Goal: Task Accomplishment & Management: Use online tool/utility

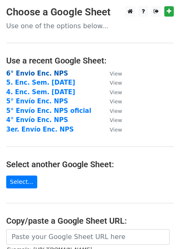
click at [55, 73] on strong "6° Envio Enc. NPS" at bounding box center [37, 73] width 62 height 7
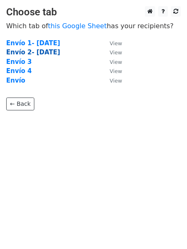
click at [42, 52] on strong "Envío 2- 22-9-25" at bounding box center [33, 52] width 54 height 7
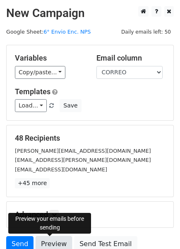
click at [48, 245] on link "Preview" at bounding box center [54, 244] width 36 height 16
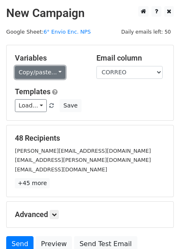
click at [56, 71] on link "Copy/paste..." at bounding box center [40, 72] width 51 height 13
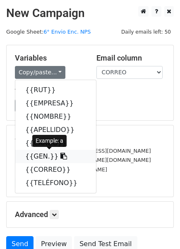
click at [34, 155] on link "{{GEN.}}" at bounding box center [55, 156] width 81 height 13
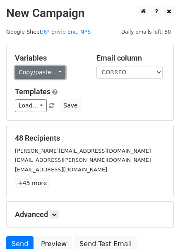
click at [54, 71] on link "Copy/paste..." at bounding box center [40, 72] width 51 height 13
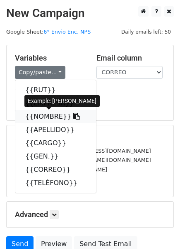
click at [42, 117] on link "{{NOMBRE}}" at bounding box center [55, 116] width 81 height 13
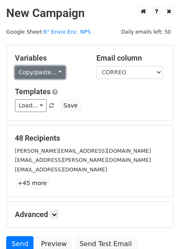
click at [56, 71] on link "Copy/paste..." at bounding box center [40, 72] width 51 height 13
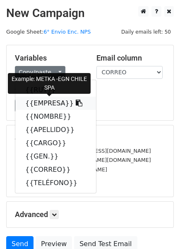
click at [44, 105] on link "{{EMPRESA}}" at bounding box center [55, 103] width 81 height 13
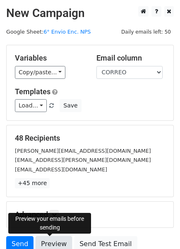
click at [56, 243] on link "Preview" at bounding box center [54, 244] width 36 height 16
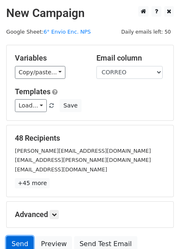
click at [22, 240] on link "Send" at bounding box center [19, 244] width 27 height 16
